Goal: Information Seeking & Learning: Learn about a topic

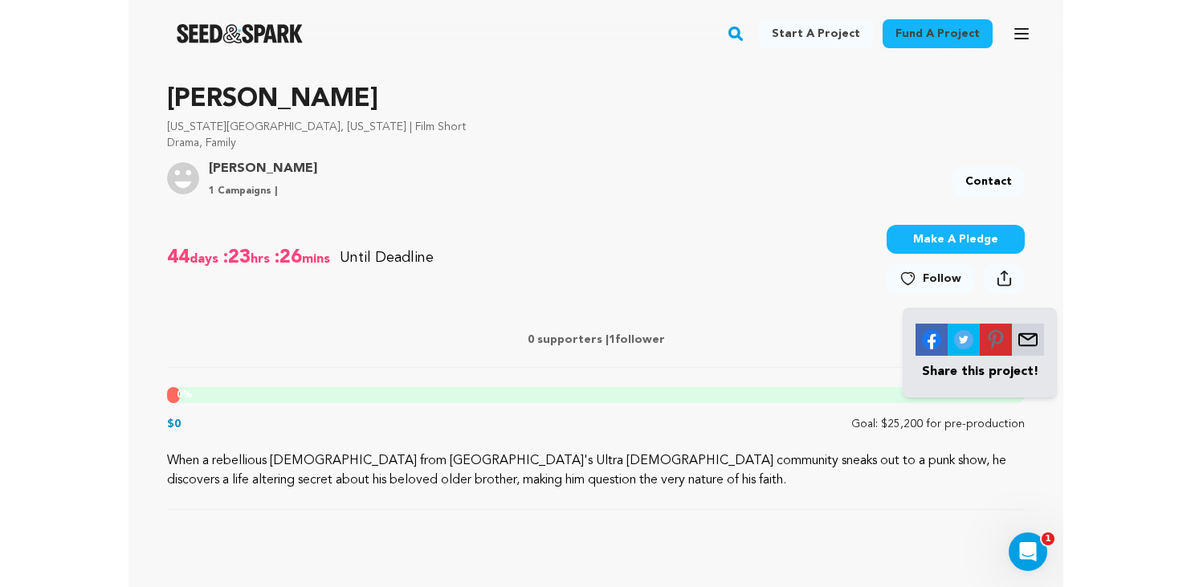
scroll to position [768, 0]
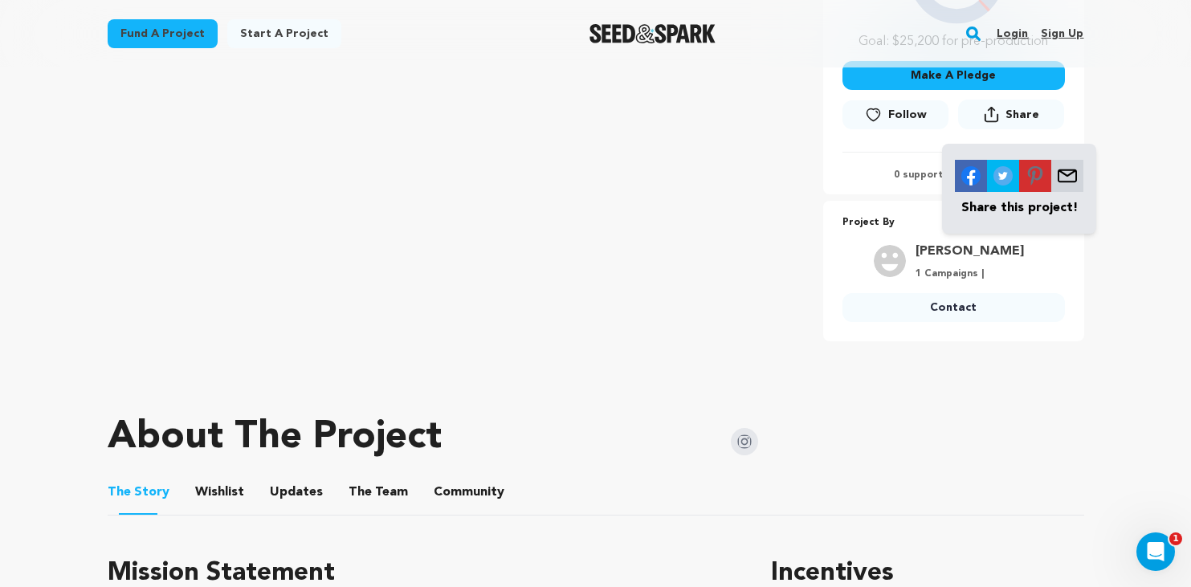
scroll to position [271, 0]
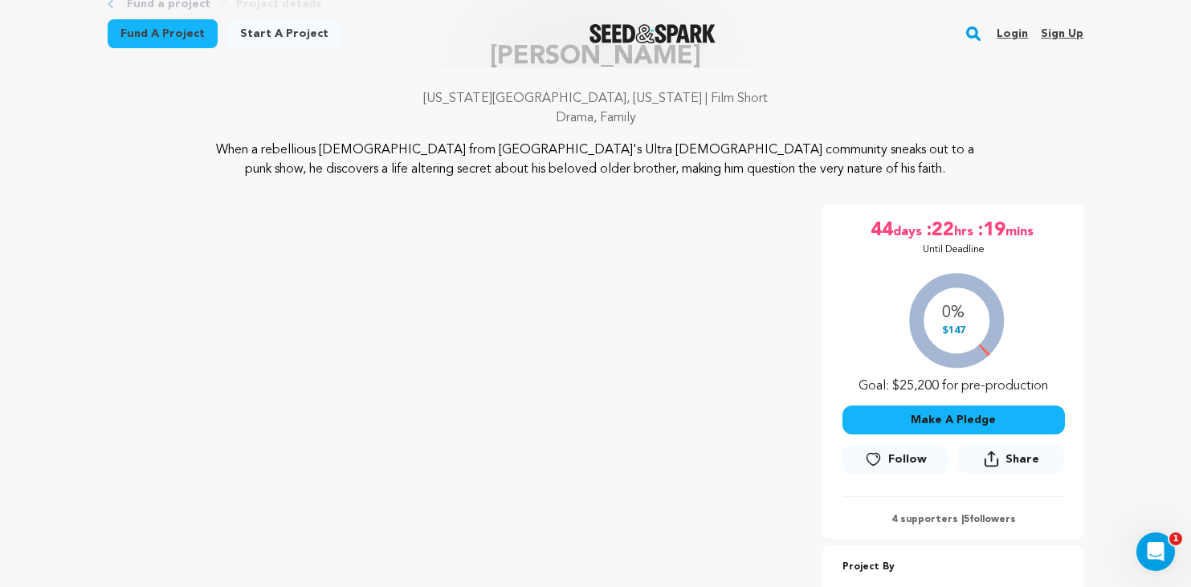
scroll to position [96, 0]
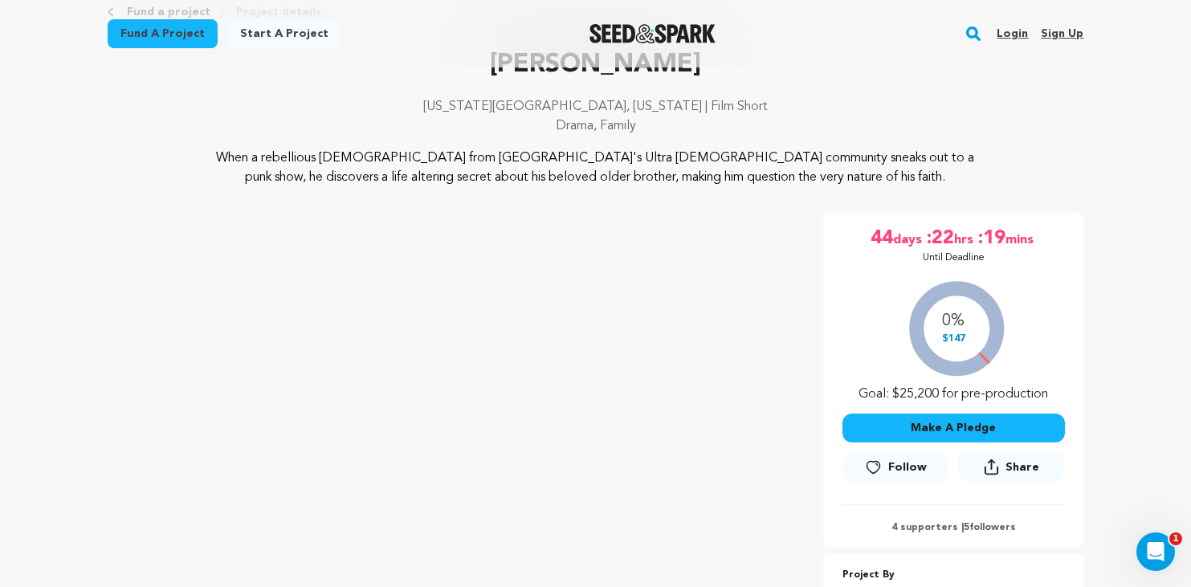
click at [956, 316] on div "0% $147 Goal: $25,200 for pre-production" at bounding box center [953, 337] width 222 height 133
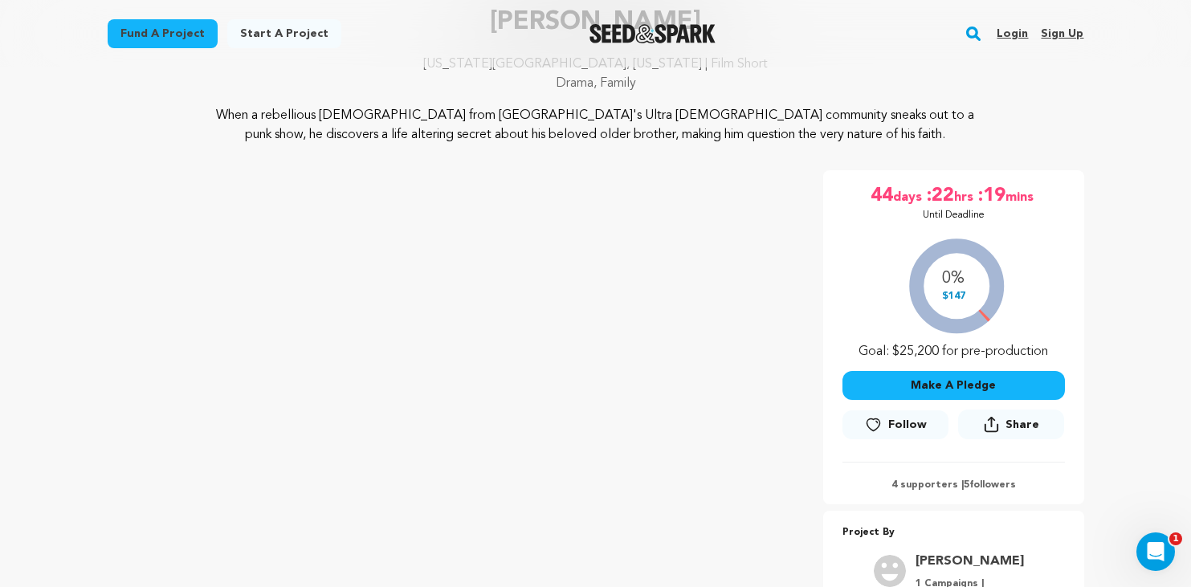
scroll to position [513, 0]
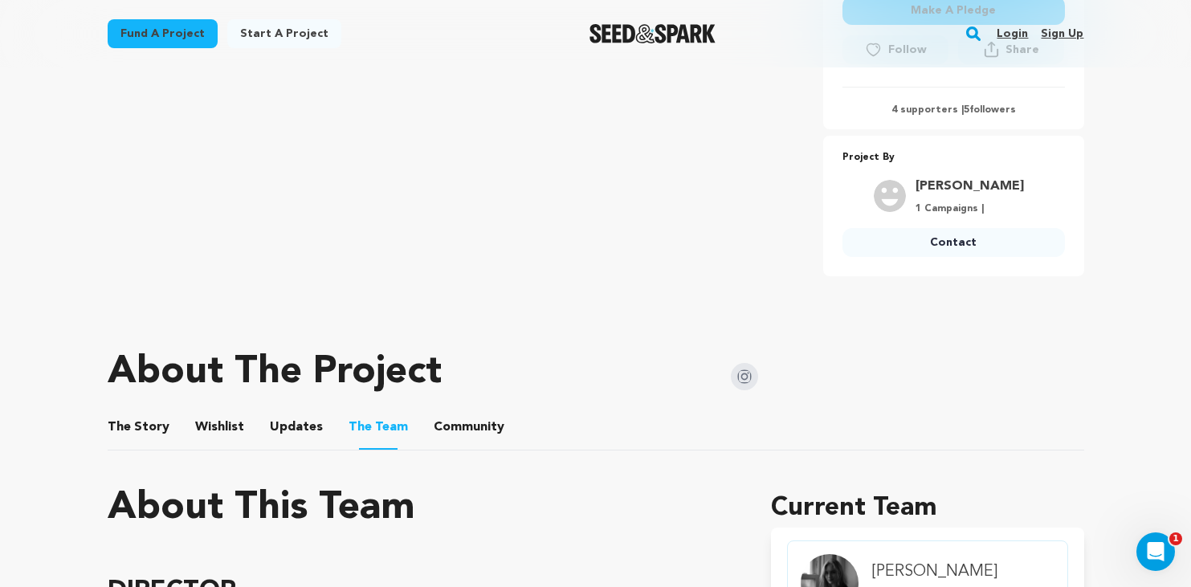
click at [129, 418] on button "The Story" at bounding box center [138, 430] width 39 height 39
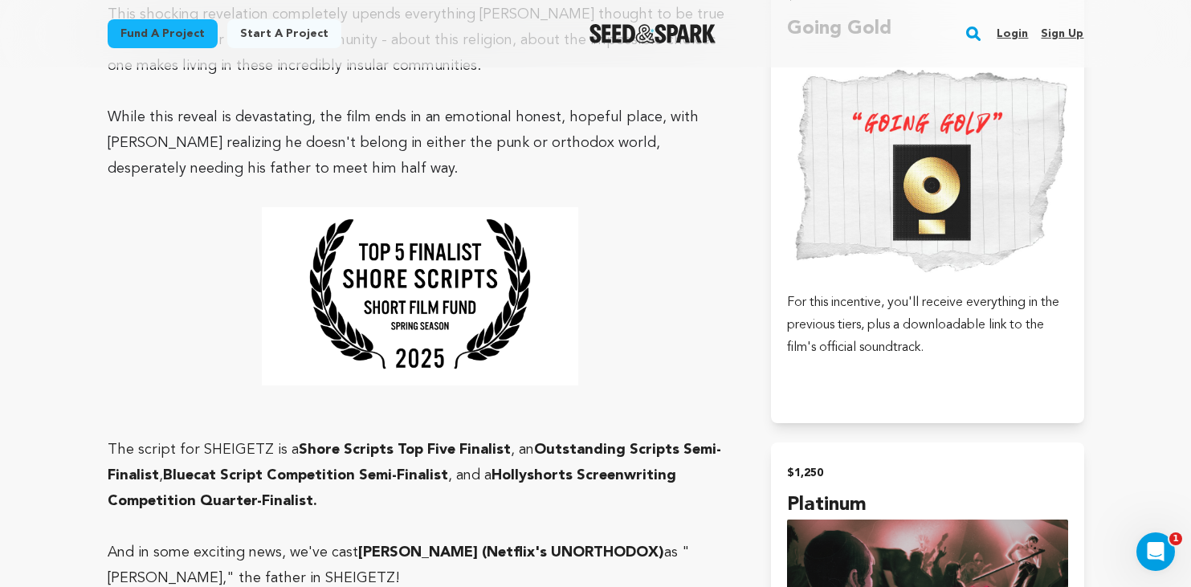
scroll to position [3878, 0]
